Goal: Find specific page/section: Find specific page/section

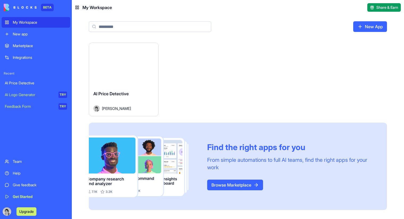
click at [37, 84] on div "AI Price Detective" at bounding box center [36, 82] width 62 height 5
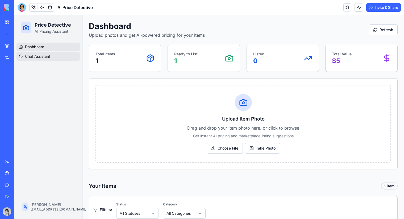
click at [53, 58] on link "Chat Assistant" at bounding box center [48, 56] width 64 height 9
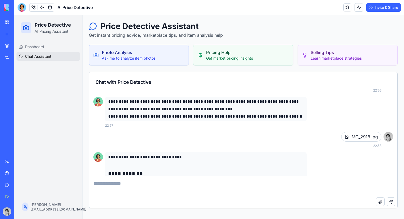
scroll to position [45, 0]
